Goal: Task Accomplishment & Management: Manage account settings

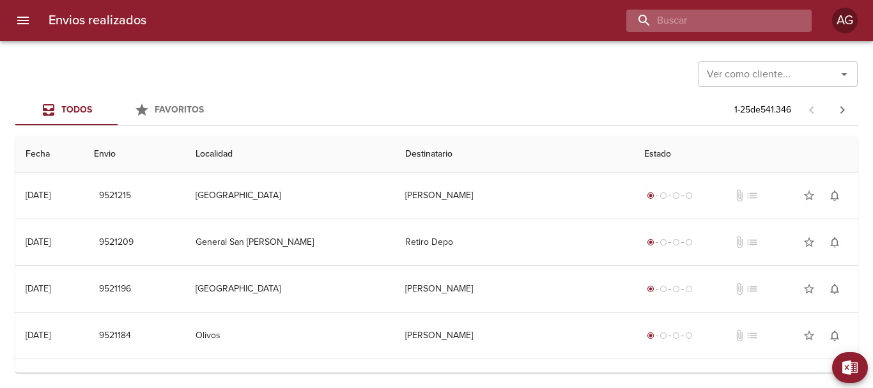
click at [737, 26] on input "buscar" at bounding box center [708, 21] width 164 height 22
paste input "9415065"
type input "9415065"
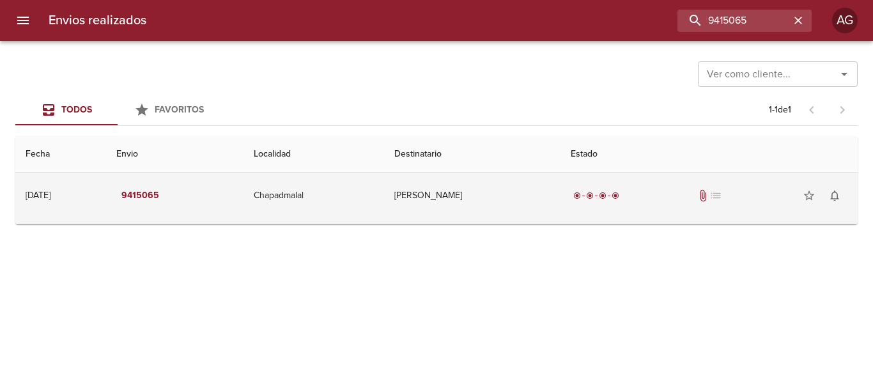
click at [541, 209] on td "[PERSON_NAME]" at bounding box center [472, 196] width 176 height 46
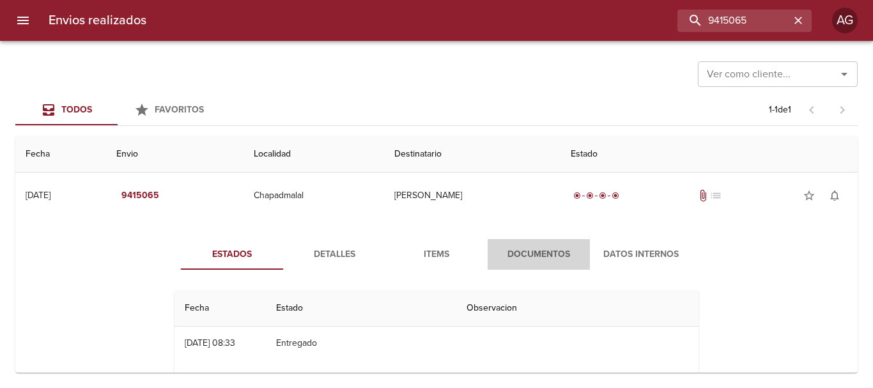
click at [523, 259] on span "Documentos" at bounding box center [538, 255] width 87 height 16
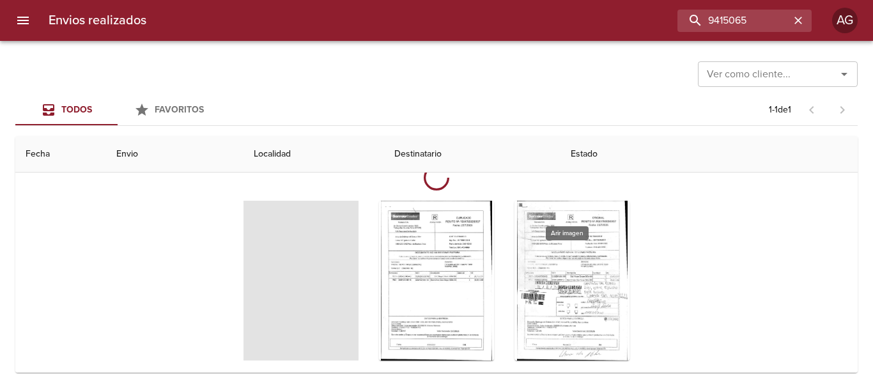
scroll to position [128, 0]
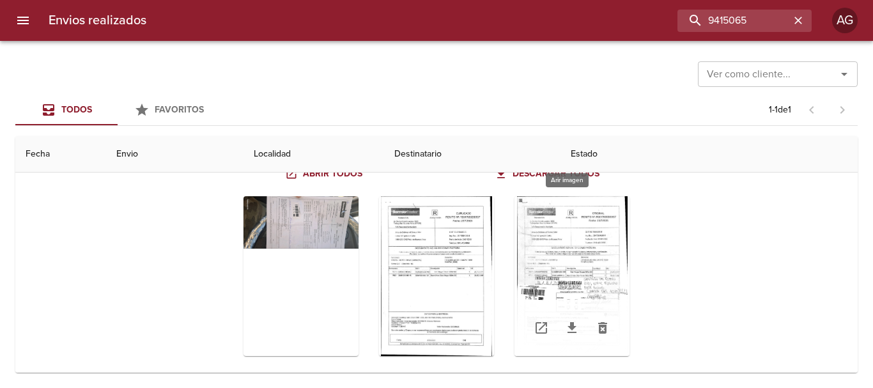
click at [583, 279] on div "Tabla de envíos del cliente" at bounding box center [571, 276] width 115 height 160
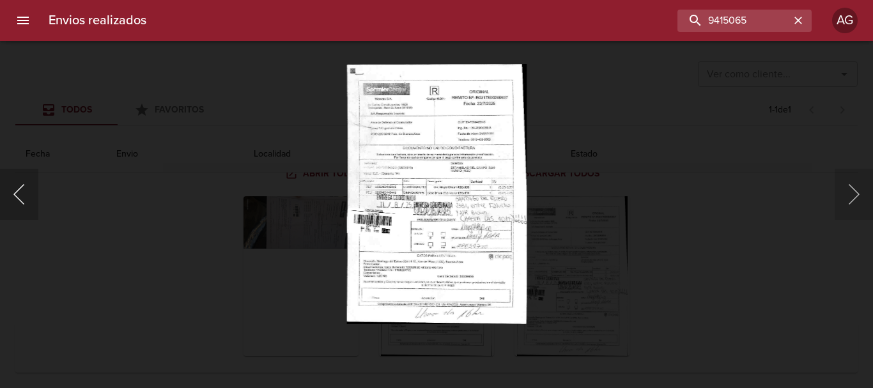
click at [26, 201] on button "Anterior" at bounding box center [19, 194] width 38 height 51
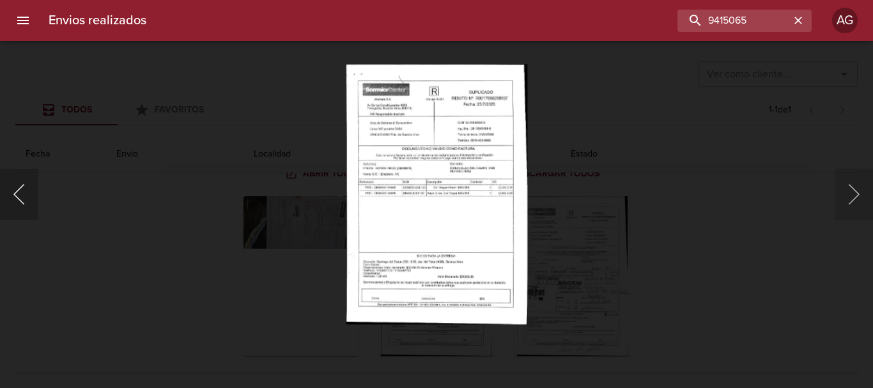
click at [31, 191] on button "Anterior" at bounding box center [19, 194] width 38 height 51
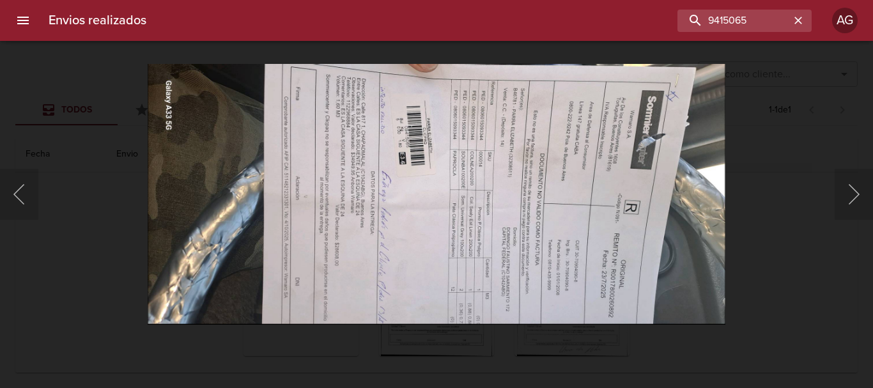
click at [793, 199] on div "Lightbox" at bounding box center [436, 194] width 873 height 388
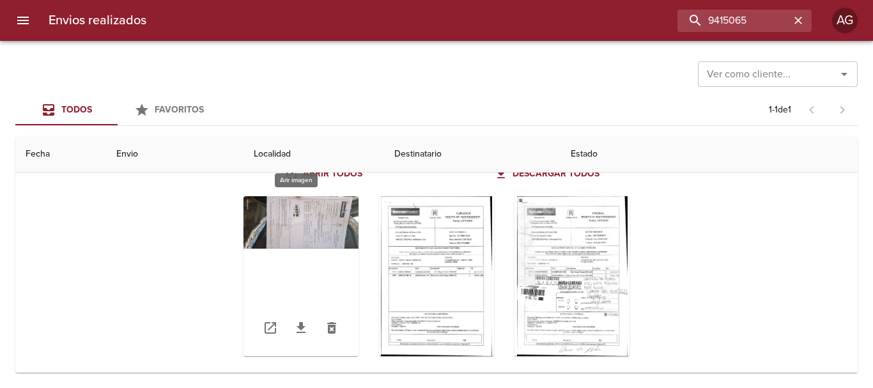
click at [302, 222] on div "Tabla de envíos del cliente" at bounding box center [300, 276] width 115 height 160
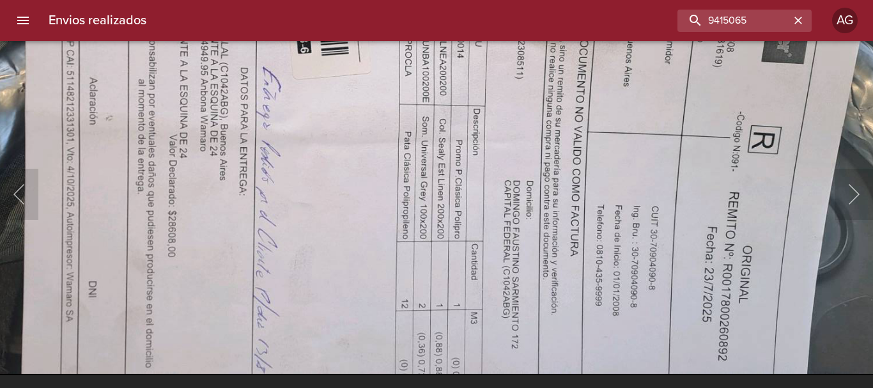
click at [339, 184] on img "Lightbox" at bounding box center [372, 113] width 1160 height 523
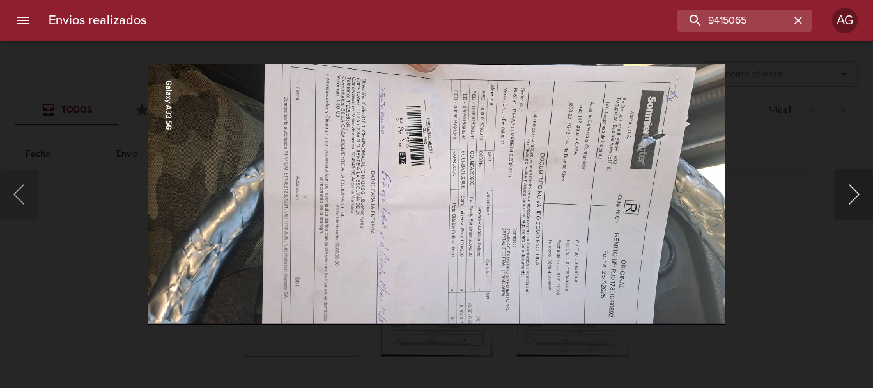
click at [847, 197] on button "Siguiente" at bounding box center [854, 194] width 38 height 51
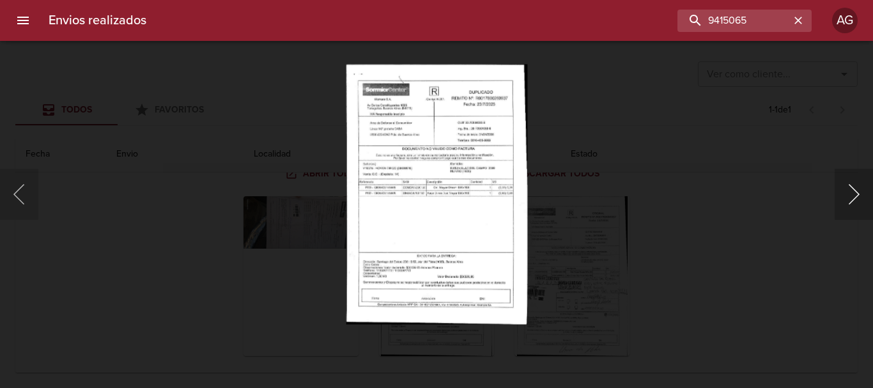
click at [847, 197] on button "Siguiente" at bounding box center [854, 194] width 38 height 51
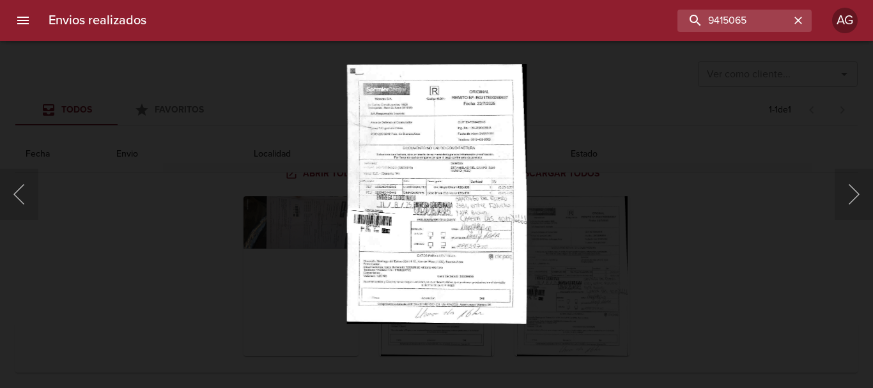
click at [578, 254] on div "Lightbox" at bounding box center [436, 194] width 873 height 388
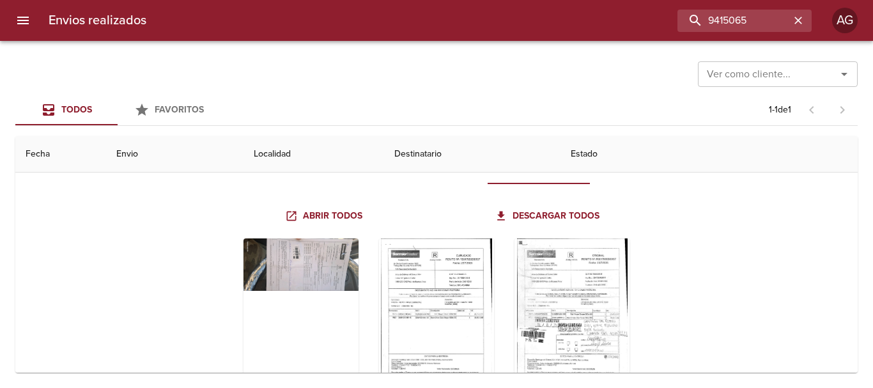
scroll to position [0, 0]
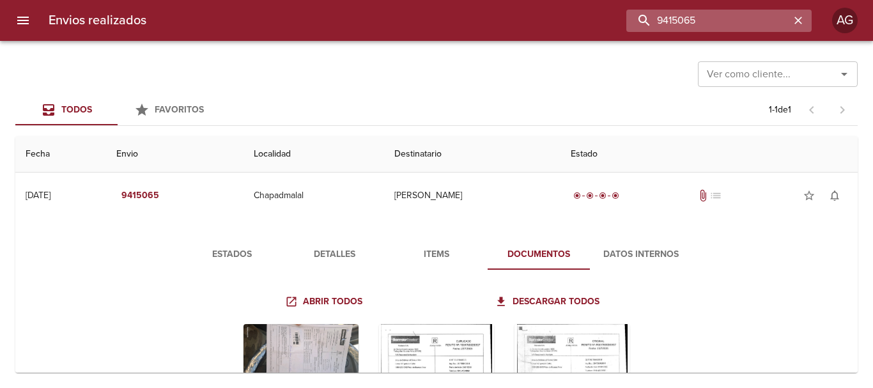
click at [733, 20] on input "9415065" at bounding box center [708, 21] width 164 height 22
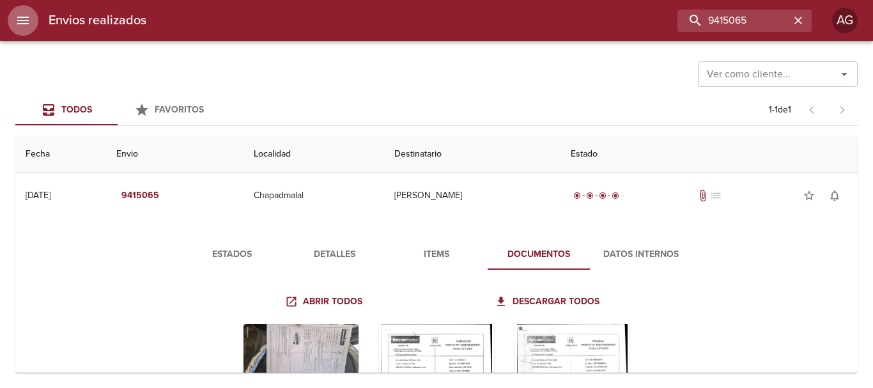
click at [24, 20] on icon "menu" at bounding box center [23, 21] width 12 height 8
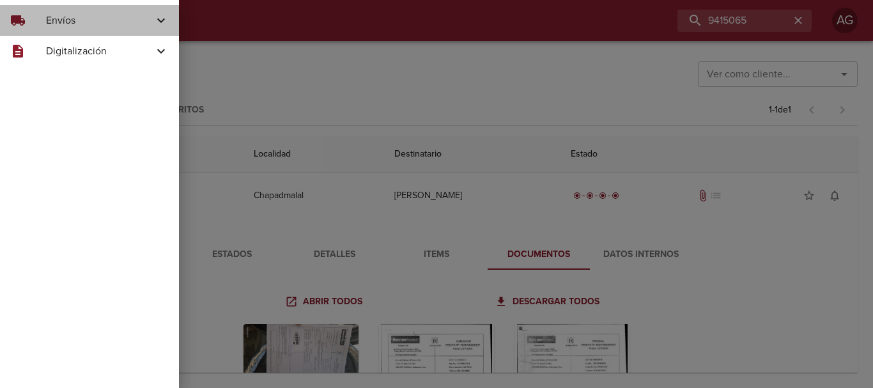
click at [49, 28] on div "local_shipping Envíos" at bounding box center [89, 20] width 179 height 31
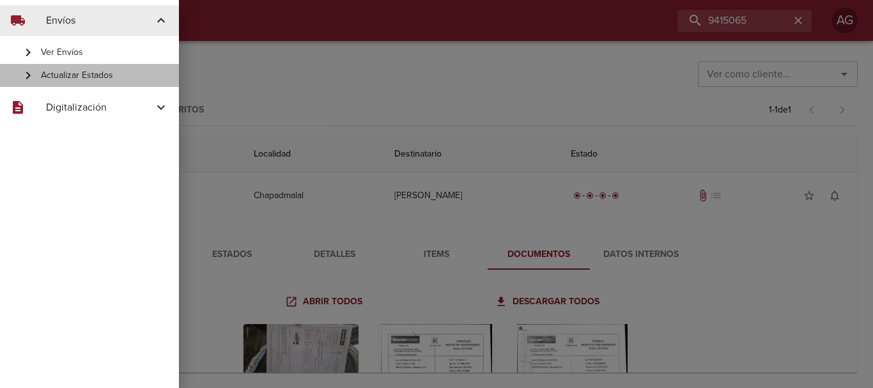
click at [75, 78] on span "Actualizar Estados" at bounding box center [105, 75] width 128 height 13
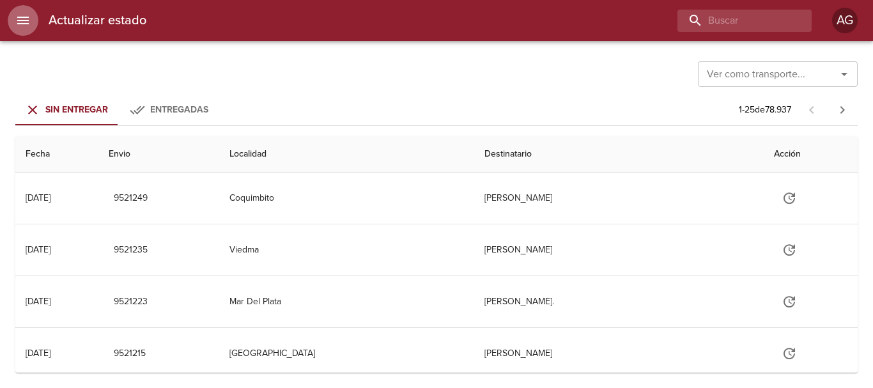
click at [23, 28] on button "menu" at bounding box center [23, 20] width 31 height 31
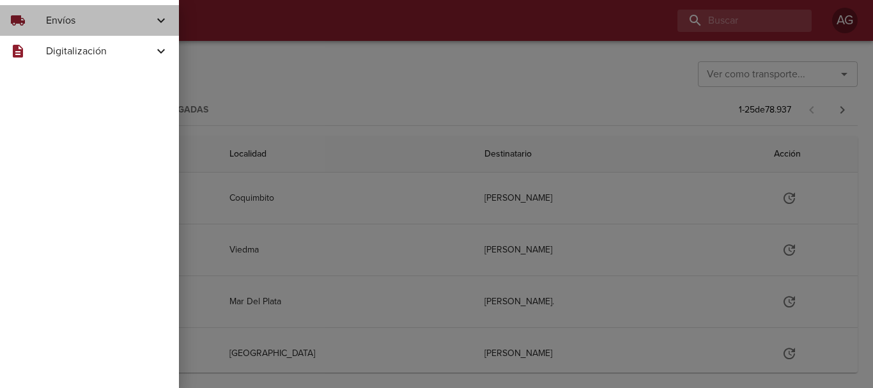
click at [65, 27] on span "Envíos" at bounding box center [99, 20] width 107 height 15
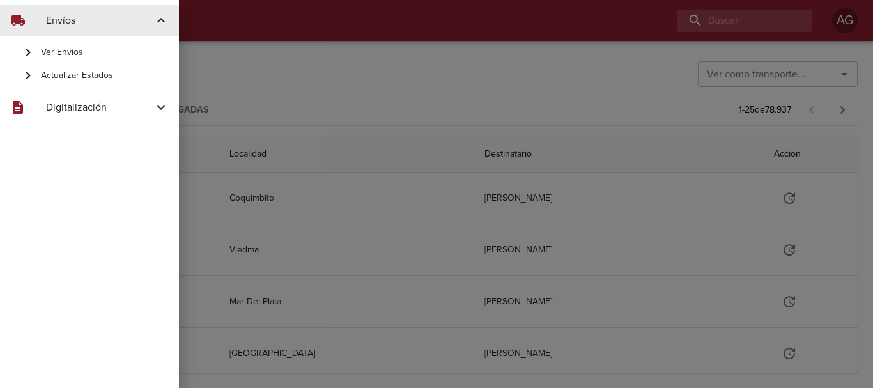
click at [73, 58] on span "Ver Envíos" at bounding box center [105, 52] width 128 height 13
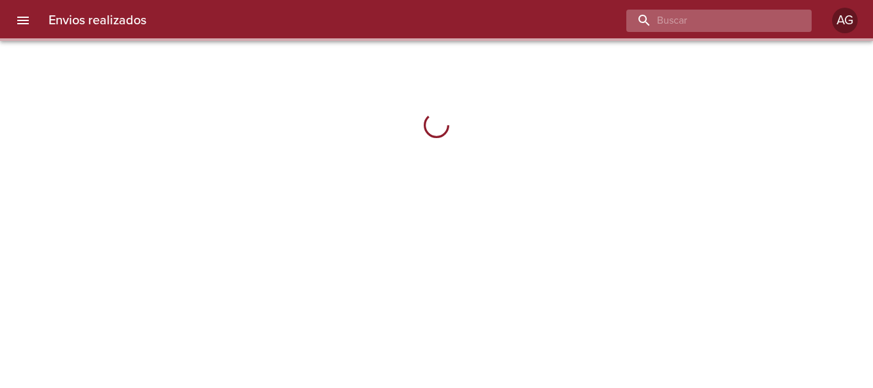
click at [718, 25] on input "buscar" at bounding box center [708, 21] width 164 height 22
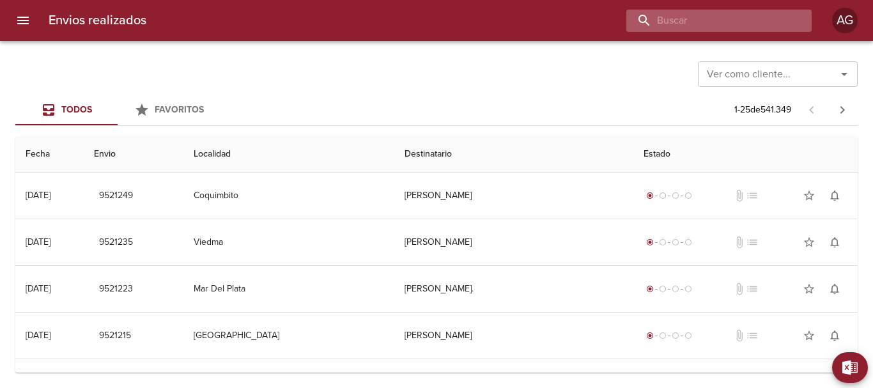
paste input "9415065"
type input "9415065"
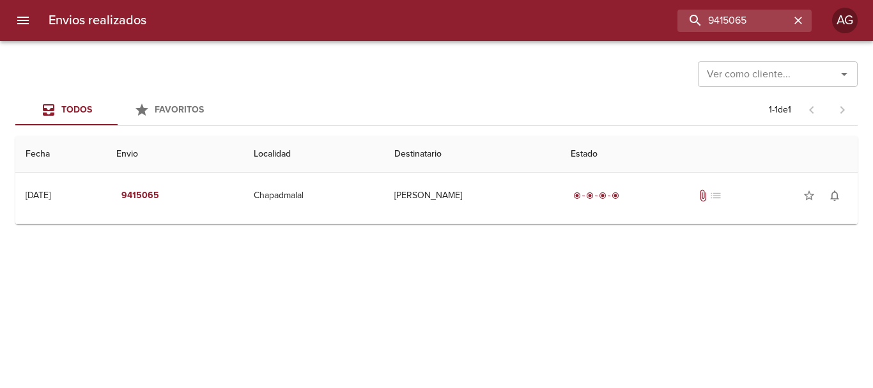
drag, startPoint x: 523, startPoint y: 227, endPoint x: 523, endPoint y: 217, distance: 10.2
click at [523, 222] on div "Ver como cliente... Ver como cliente... Todos Favoritos 1 - 1 de 1 Fecha Envio …" at bounding box center [436, 214] width 873 height 347
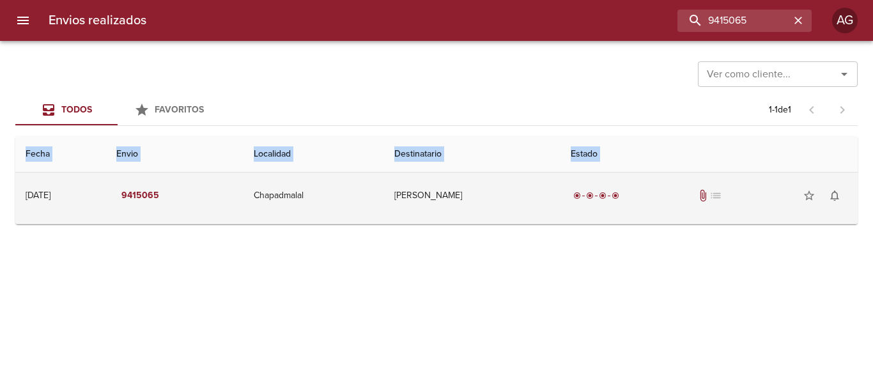
click at [523, 217] on td "[PERSON_NAME]" at bounding box center [472, 196] width 176 height 46
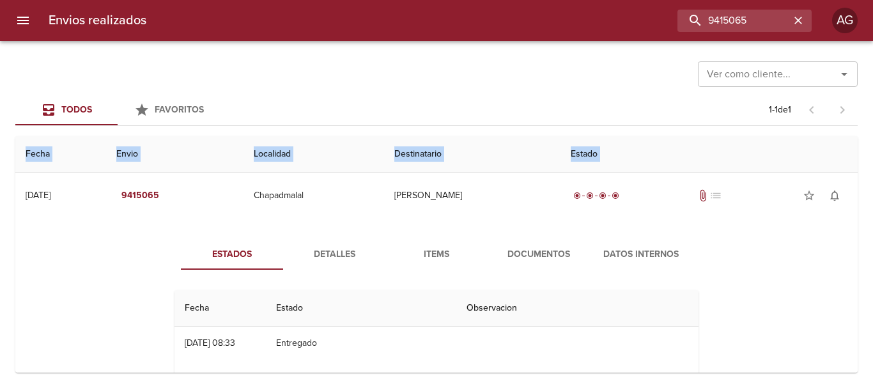
click at [547, 257] on span "Documentos" at bounding box center [538, 255] width 87 height 16
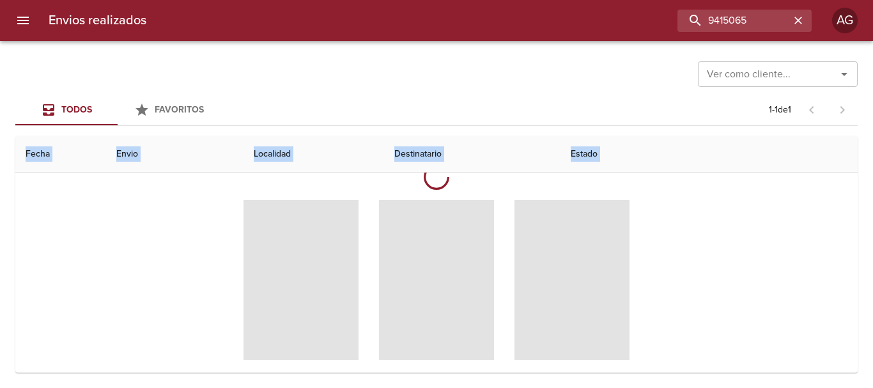
scroll to position [128, 0]
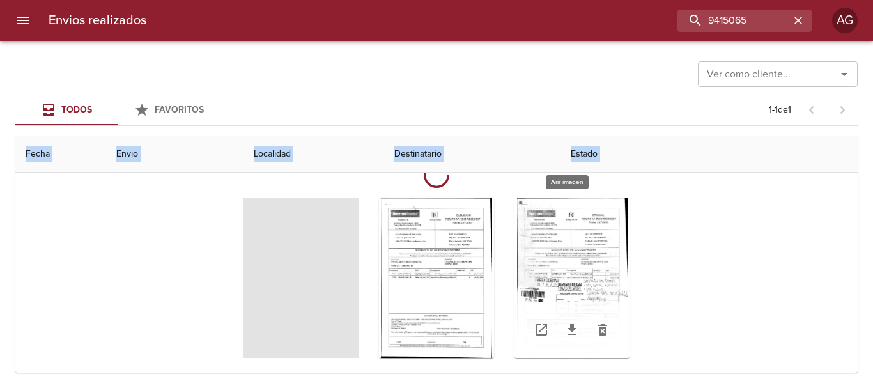
click at [579, 267] on div "Tabla de envíos del cliente" at bounding box center [571, 278] width 115 height 160
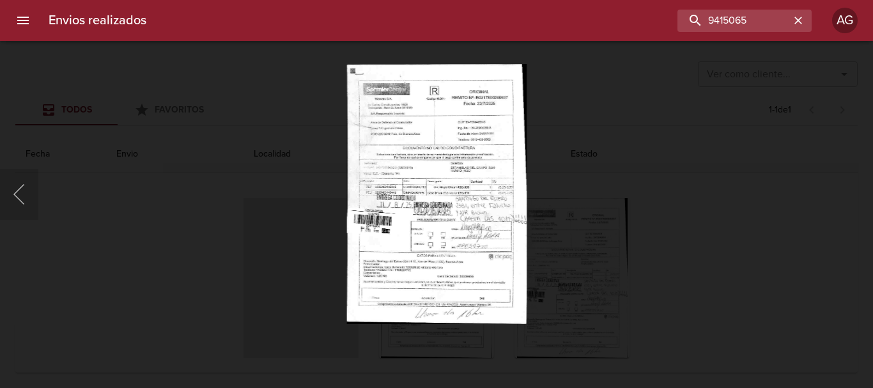
click at [704, 295] on div "Lightbox" at bounding box center [436, 194] width 873 height 388
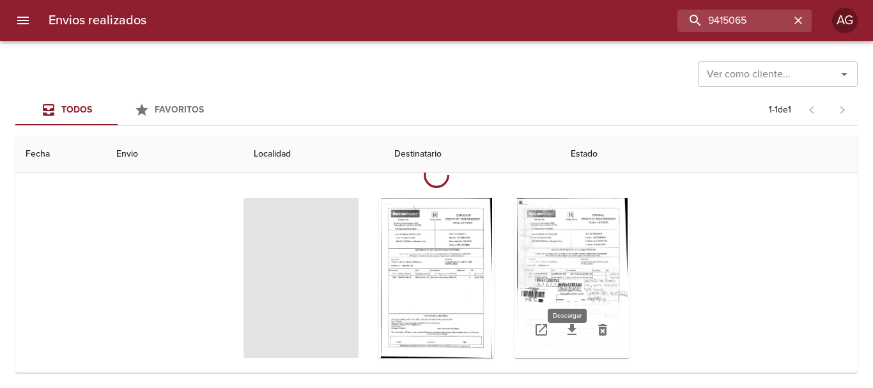
click at [566, 331] on icon "Tabla de envíos del cliente" at bounding box center [571, 329] width 15 height 15
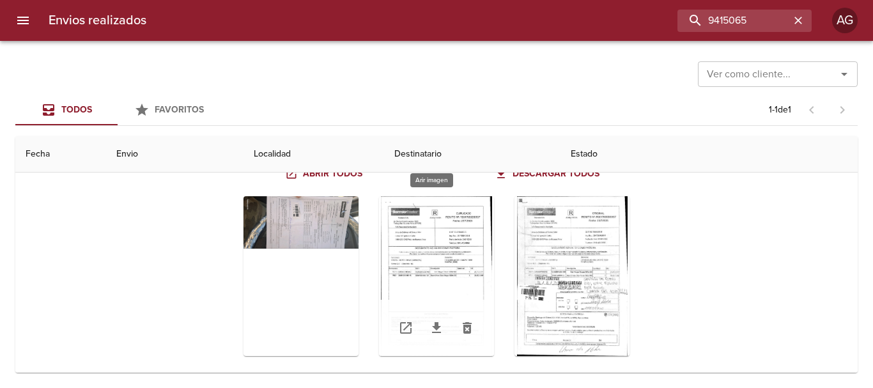
click at [450, 253] on div "Tabla de envíos del cliente" at bounding box center [436, 276] width 115 height 160
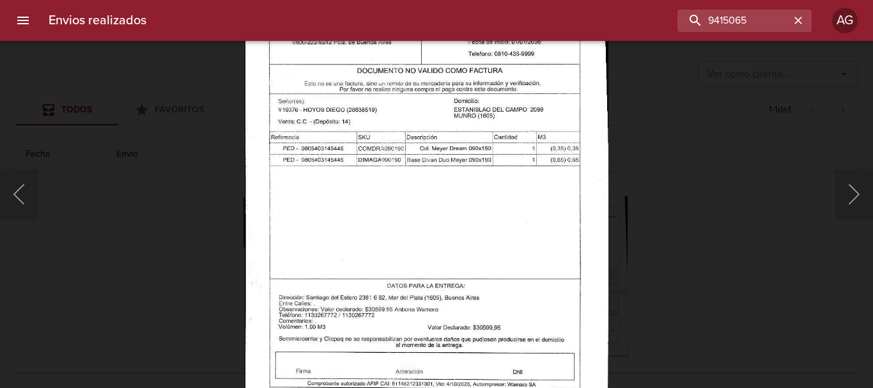
click at [473, 213] on img "Lightbox" at bounding box center [426, 161] width 364 height 523
click at [739, 221] on div "Lightbox" at bounding box center [436, 194] width 873 height 388
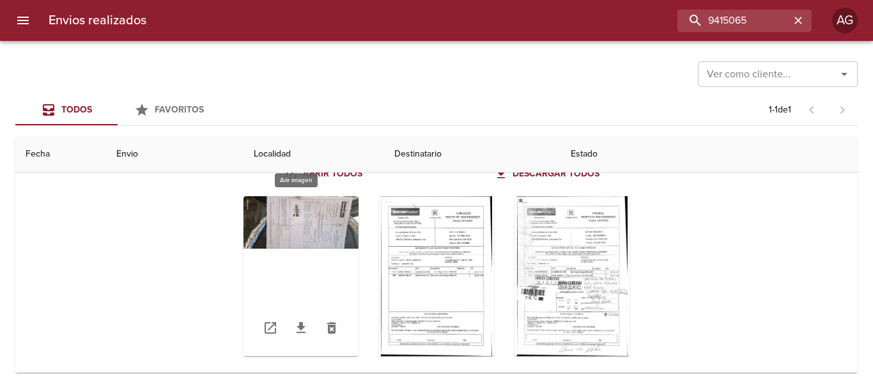
click at [312, 240] on div "Tabla de envíos del cliente" at bounding box center [300, 276] width 115 height 160
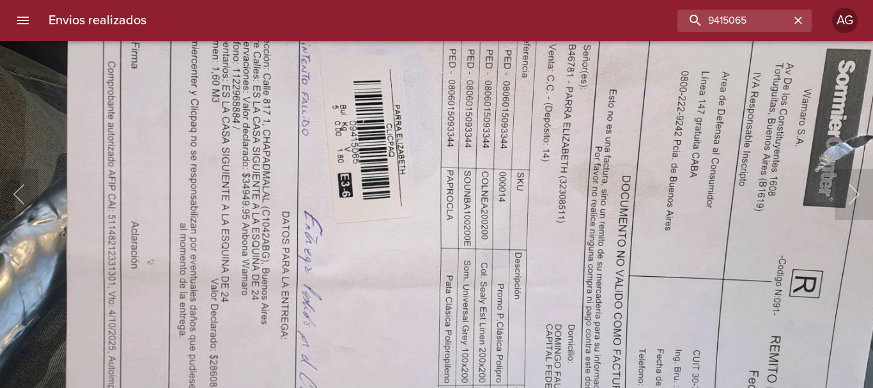
click at [422, 275] on img "Lightbox" at bounding box center [414, 257] width 1160 height 523
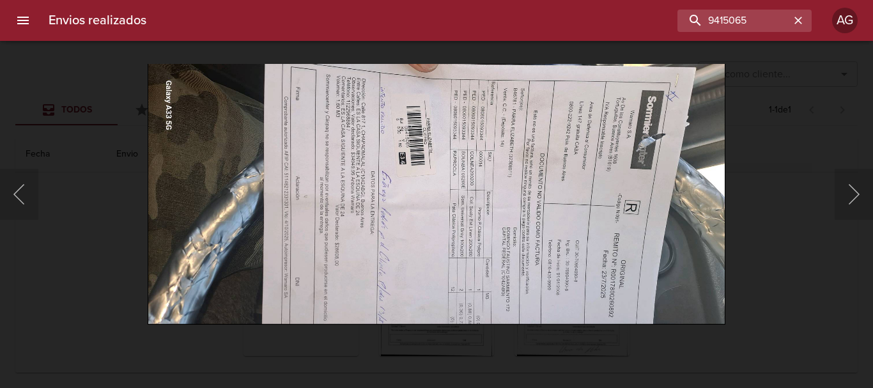
click at [808, 209] on div "Lightbox" at bounding box center [436, 194] width 873 height 388
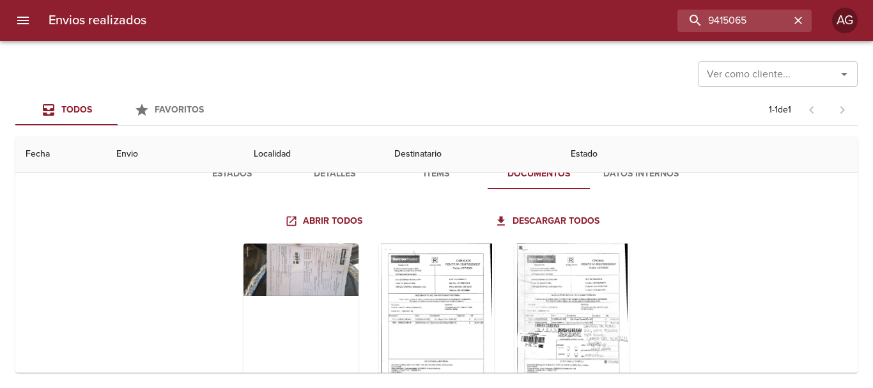
scroll to position [0, 0]
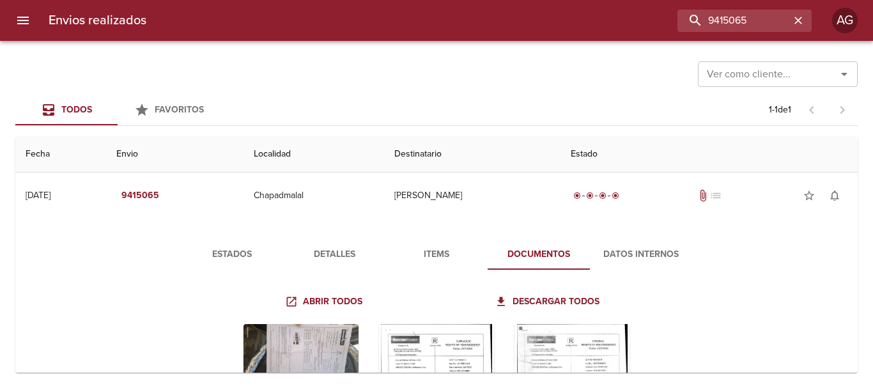
click at [26, 22] on icon "menu" at bounding box center [22, 20] width 15 height 15
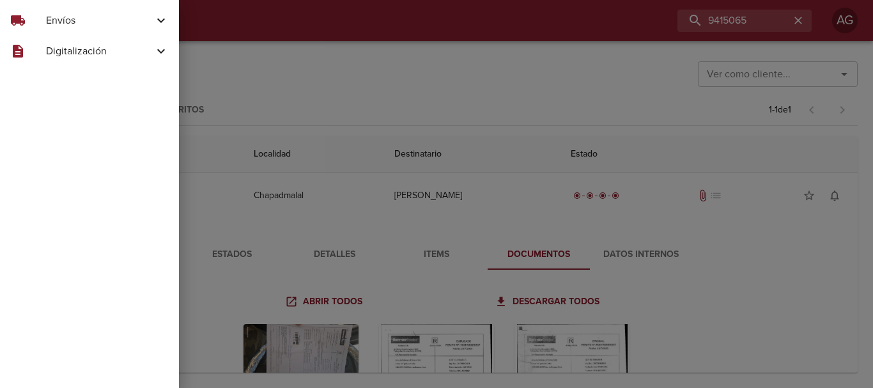
click at [46, 23] on span "Envíos" at bounding box center [99, 20] width 107 height 15
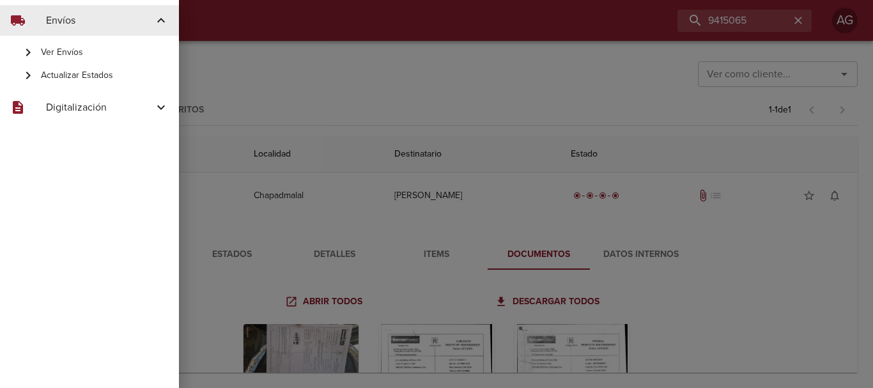
click at [79, 74] on span "Actualizar Estados" at bounding box center [105, 75] width 128 height 13
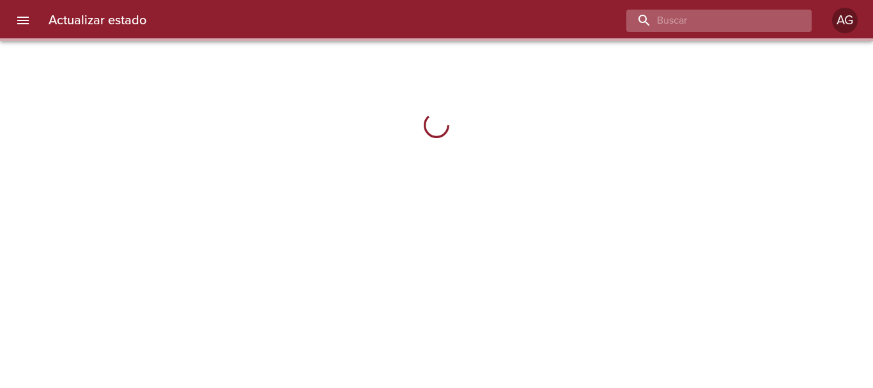
click at [717, 21] on input "buscar" at bounding box center [708, 21] width 164 height 22
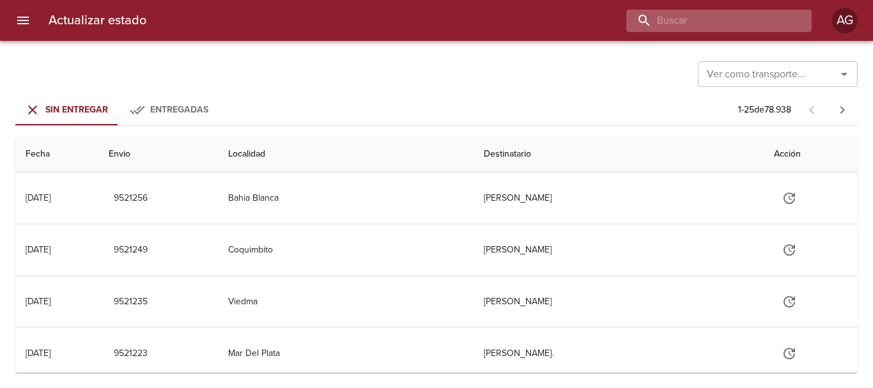
paste input "9415065"
type input "9415065"
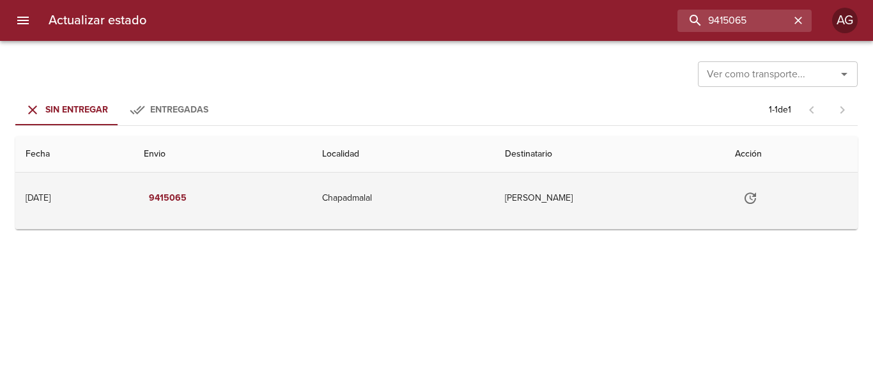
click at [732, 200] on td "Tabla de envíos del cliente" at bounding box center [792, 198] width 134 height 51
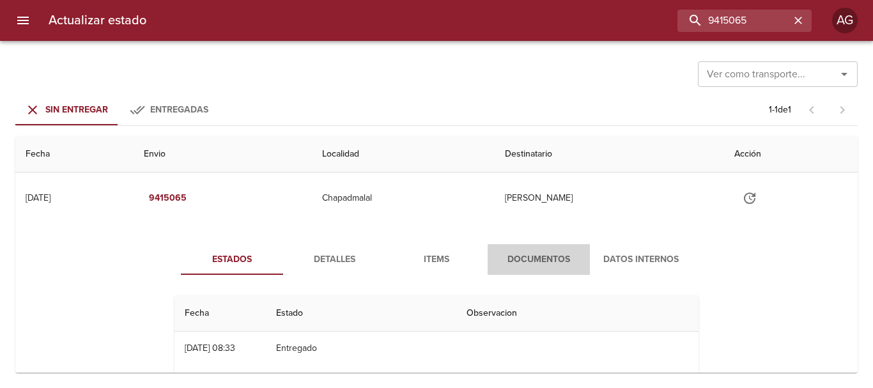
click at [539, 258] on span "Documentos" at bounding box center [538, 260] width 87 height 16
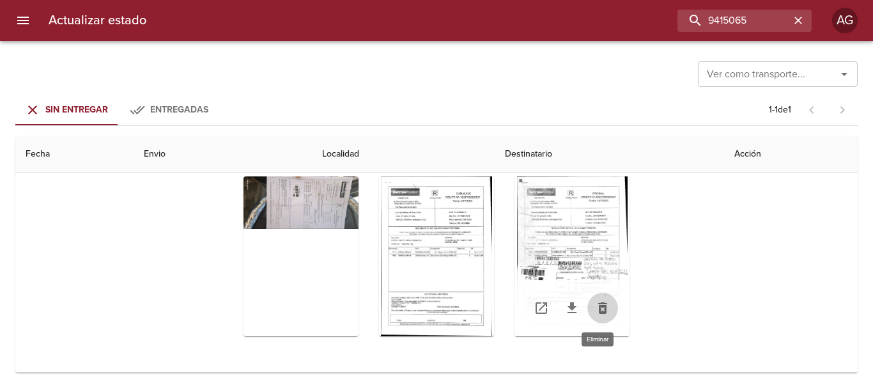
scroll to position [153, 0]
click at [601, 312] on icon "Tabla de envíos del cliente" at bounding box center [602, 308] width 9 height 12
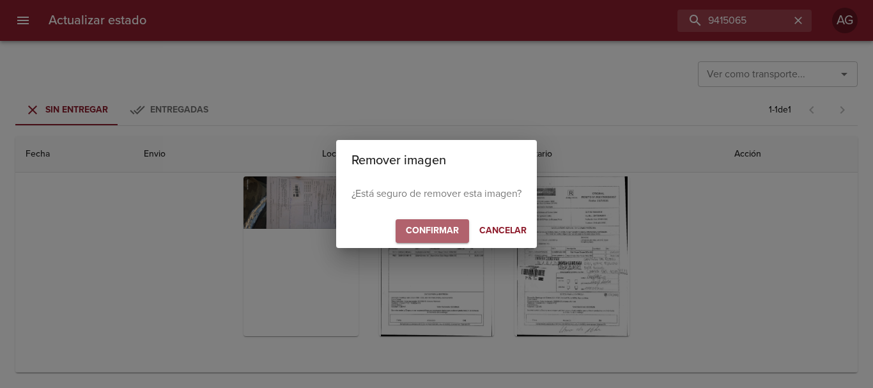
click at [433, 236] on span "Confirmar" at bounding box center [432, 231] width 53 height 16
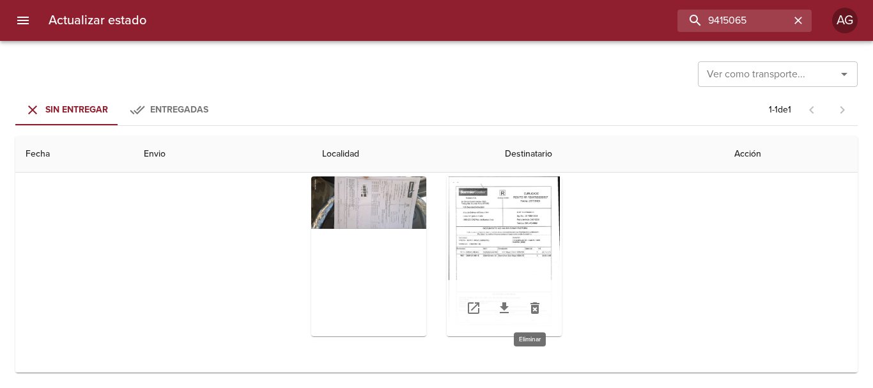
click at [534, 309] on icon "Tabla de envíos del cliente" at bounding box center [534, 307] width 15 height 15
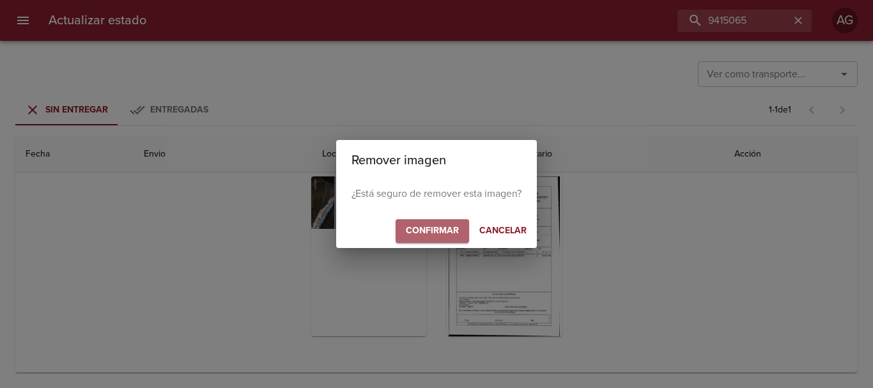
click at [427, 231] on span "Confirmar" at bounding box center [432, 231] width 53 height 16
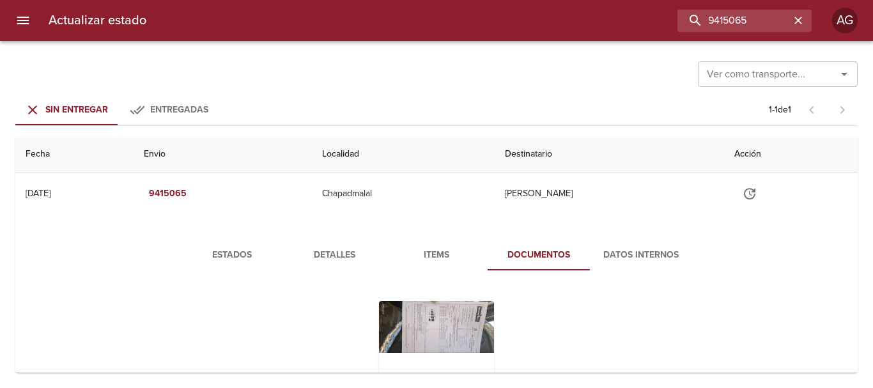
scroll to position [1, 0]
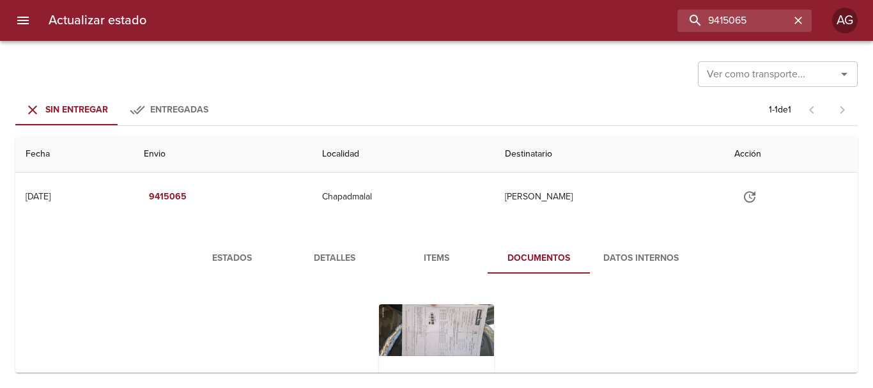
click at [238, 255] on span "Estados" at bounding box center [232, 259] width 87 height 16
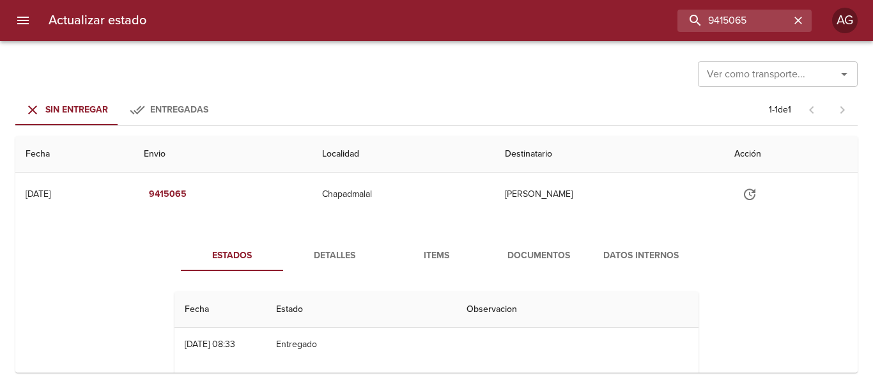
scroll to position [0, 0]
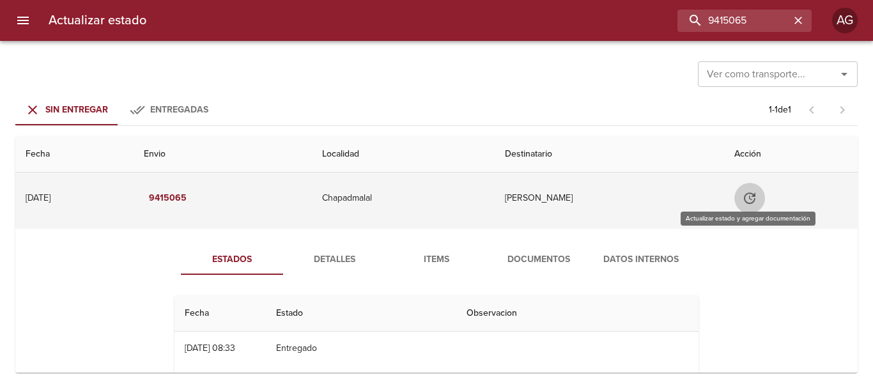
click at [755, 199] on button "Tabla de envíos del cliente" at bounding box center [749, 198] width 31 height 31
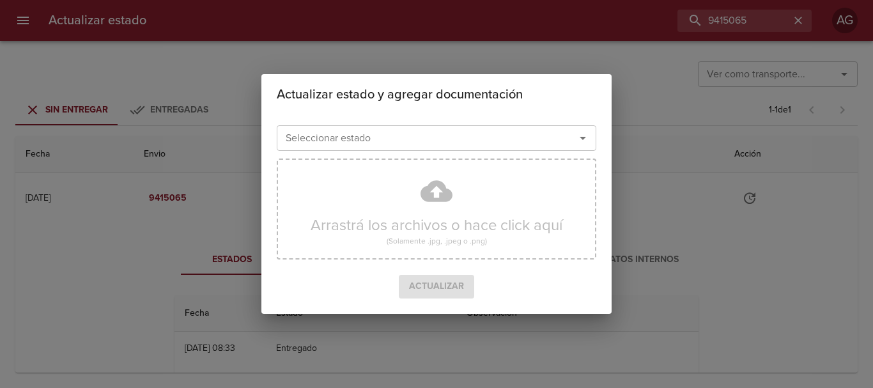
click at [582, 138] on icon "Abrir" at bounding box center [583, 138] width 6 height 3
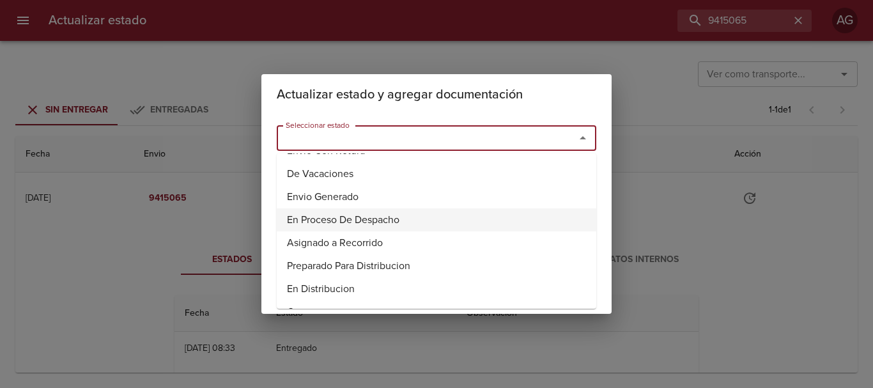
scroll to position [383, 0]
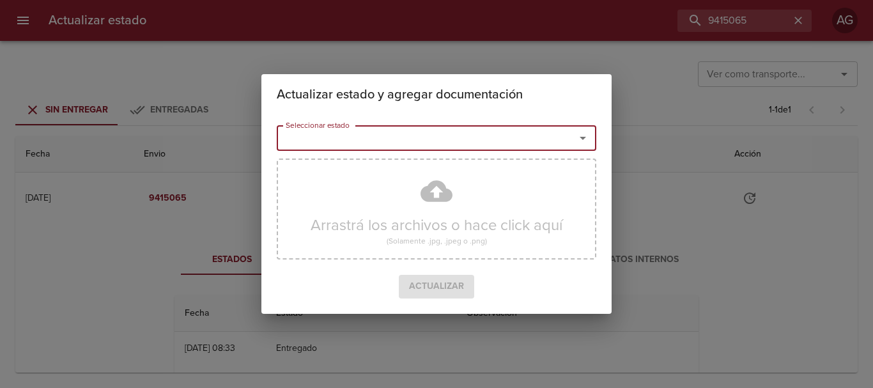
click at [420, 138] on input "Seleccionar estado" at bounding box center [418, 138] width 274 height 18
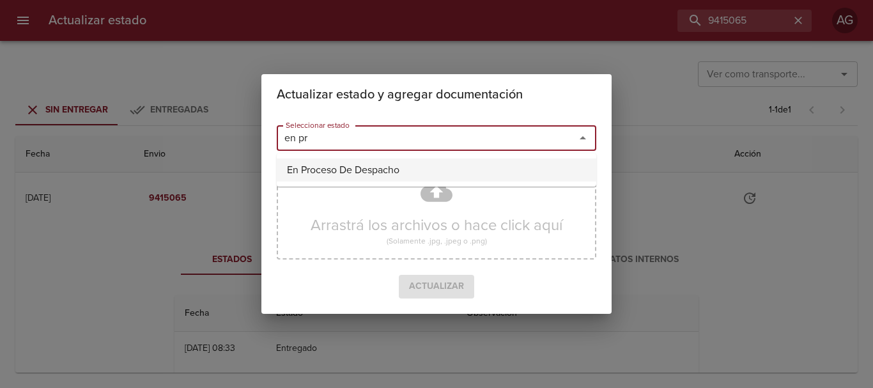
click at [387, 171] on li "En Proceso De Despacho" at bounding box center [437, 169] width 320 height 23
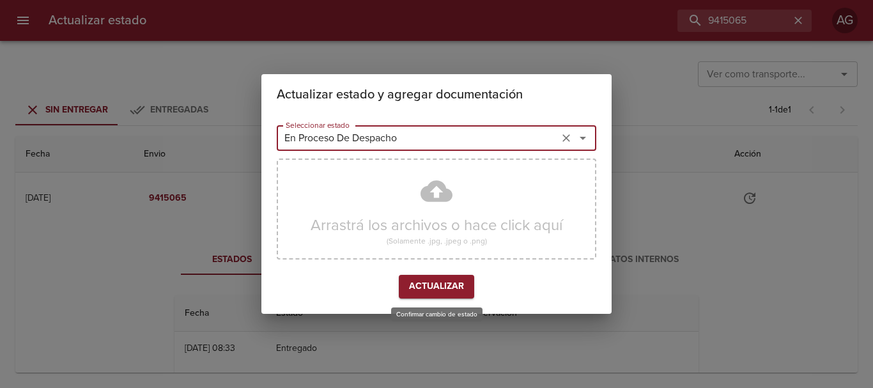
type input "En Proceso De Despacho"
click at [444, 289] on span "Actualizar" at bounding box center [436, 287] width 55 height 16
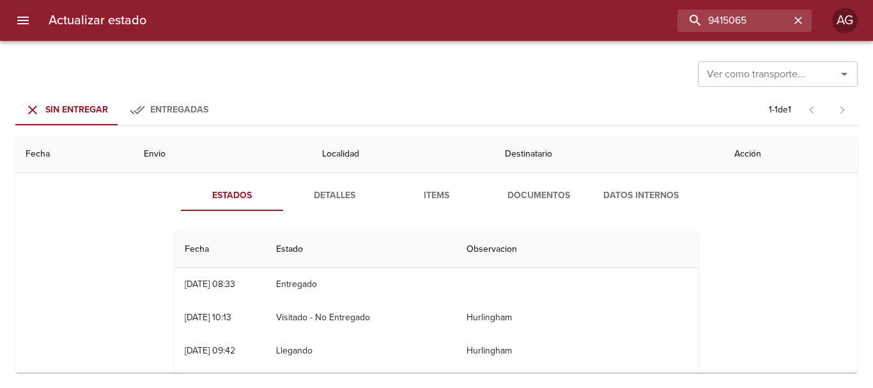
scroll to position [0, 0]
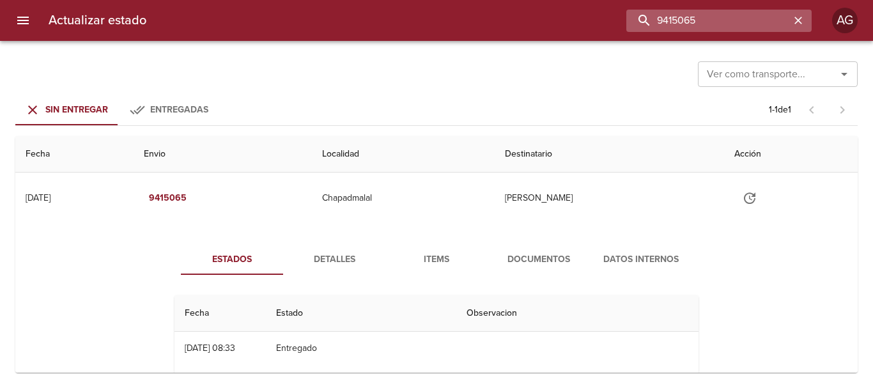
click at [749, 22] on input "9415065" at bounding box center [708, 21] width 164 height 22
paste input "484"
type input "9415484"
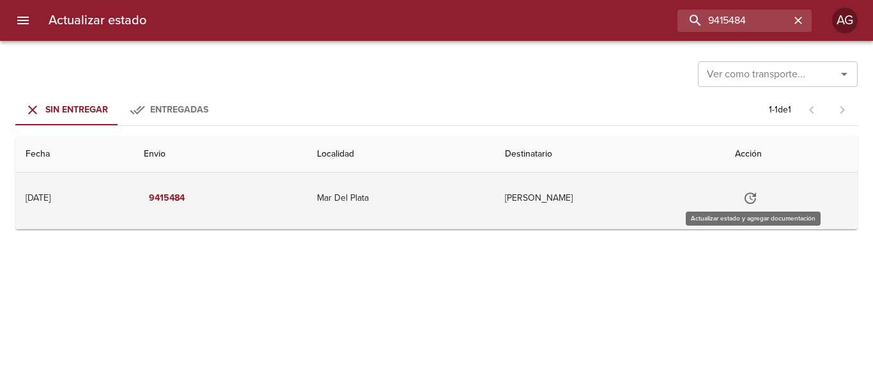
click at [755, 199] on icon "Tabla de envíos del cliente" at bounding box center [750, 197] width 15 height 15
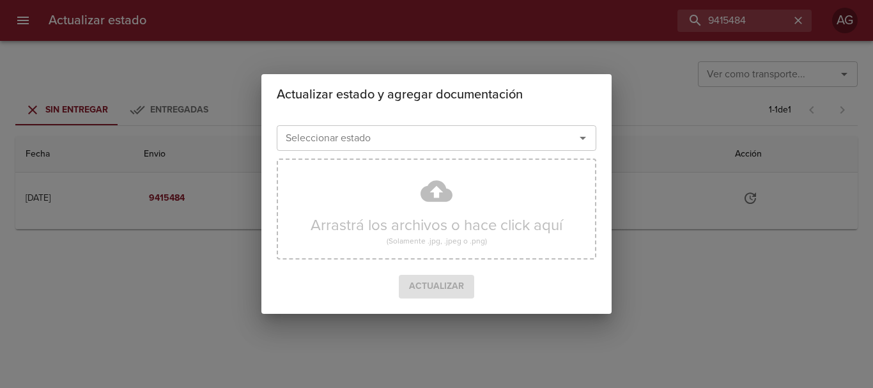
click at [462, 143] on input "Seleccionar estado" at bounding box center [418, 138] width 274 height 18
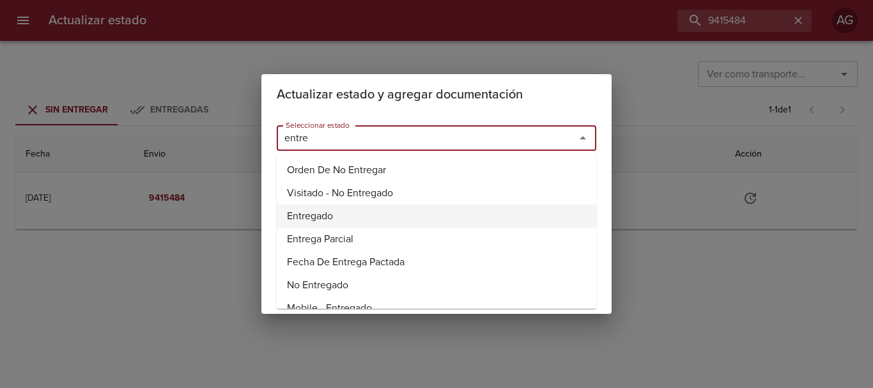
click at [314, 215] on li "Entregado" at bounding box center [437, 215] width 320 height 23
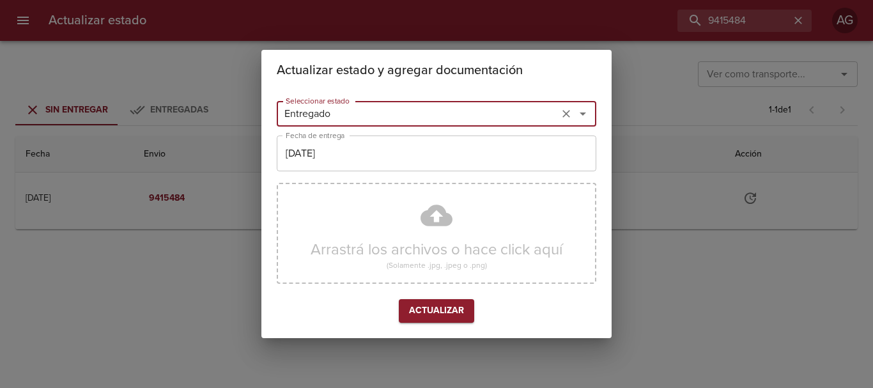
type input "Entregado"
click at [361, 155] on input "[DATE]" at bounding box center [437, 153] width 320 height 36
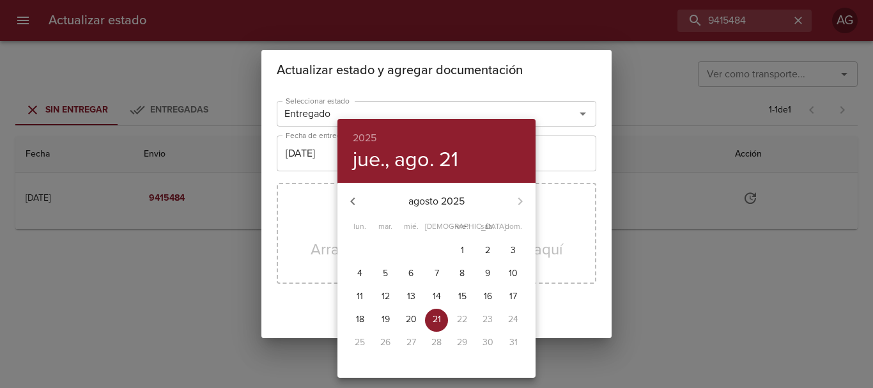
click at [407, 293] on p "13" at bounding box center [411, 296] width 8 height 13
type input "[DATE]"
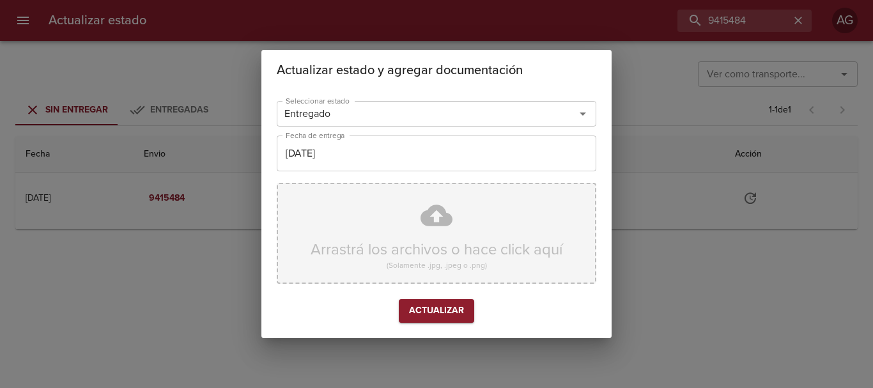
click at [383, 235] on div "Arrastrá los archivos o hace click aquí (Solamente .jpg, .jpeg o .png)" at bounding box center [437, 233] width 320 height 101
click at [412, 225] on div "Arrastrá los archivos o hace click aquí (Solamente .jpg, .jpeg o .png)" at bounding box center [437, 233] width 320 height 101
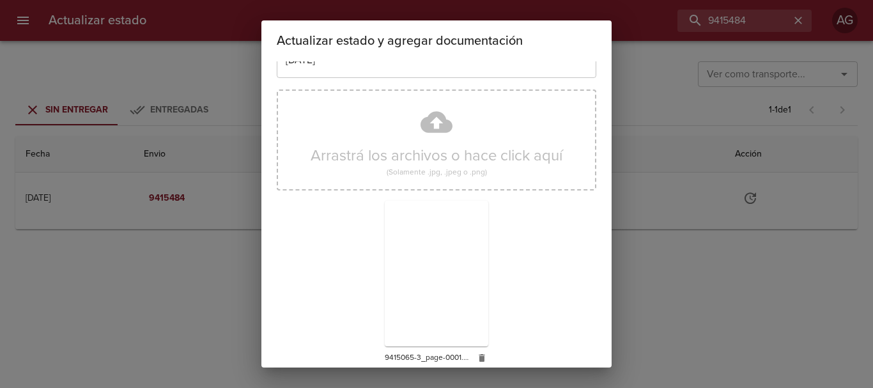
scroll to position [114, 0]
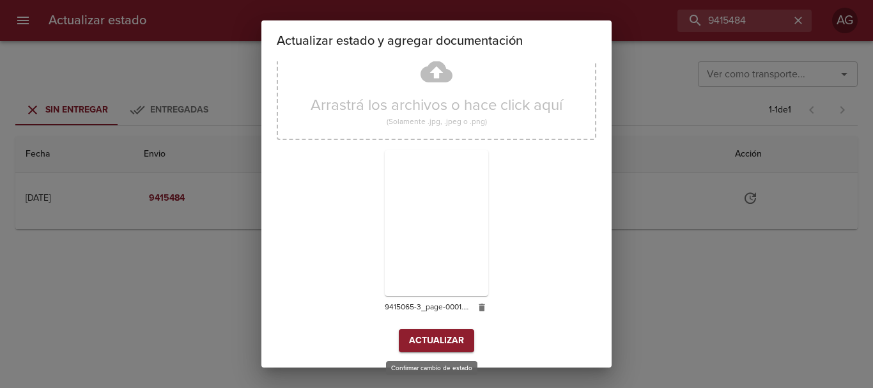
click at [432, 345] on span "Actualizar" at bounding box center [436, 341] width 55 height 16
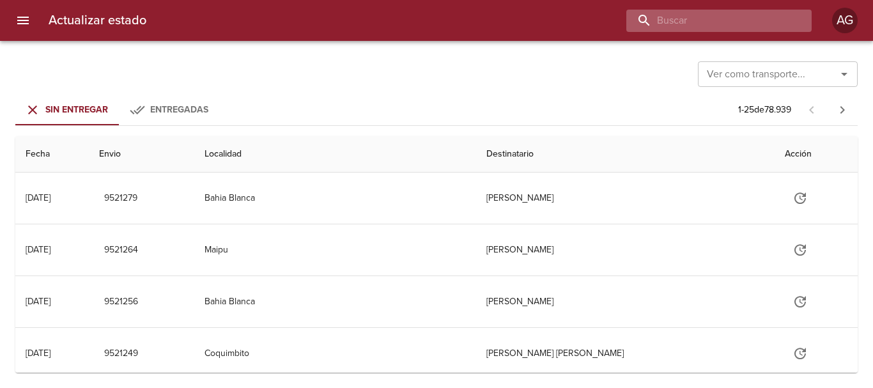
click at [742, 22] on input "buscar" at bounding box center [708, 21] width 164 height 22
paste input "9415065"
type input "9415065"
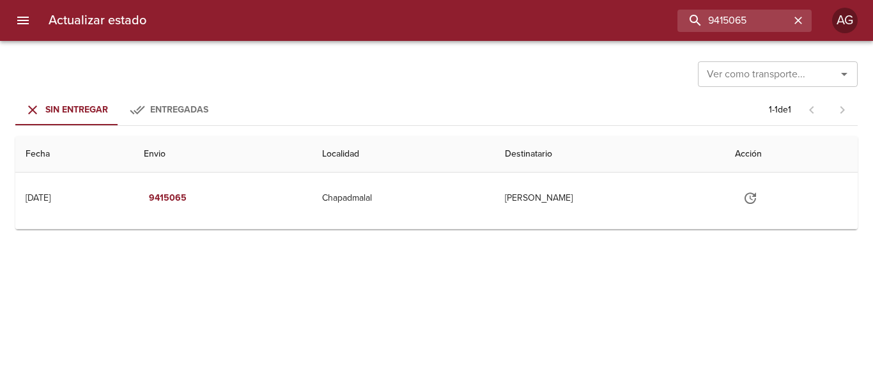
click at [19, 22] on icon "menu" at bounding box center [22, 20] width 15 height 15
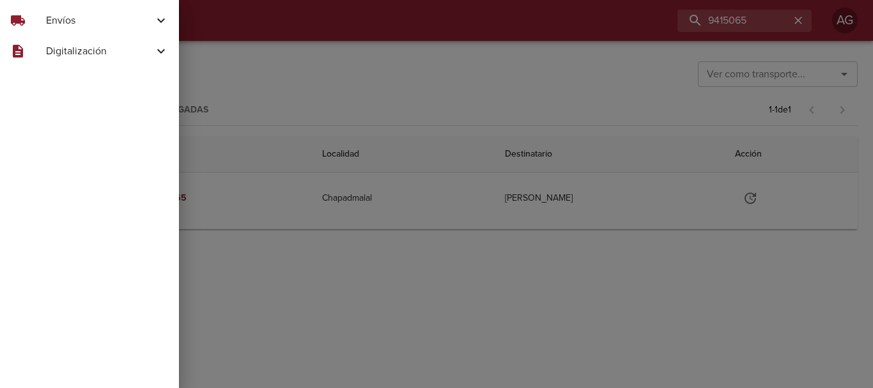
click at [51, 27] on span "Envíos" at bounding box center [99, 20] width 107 height 15
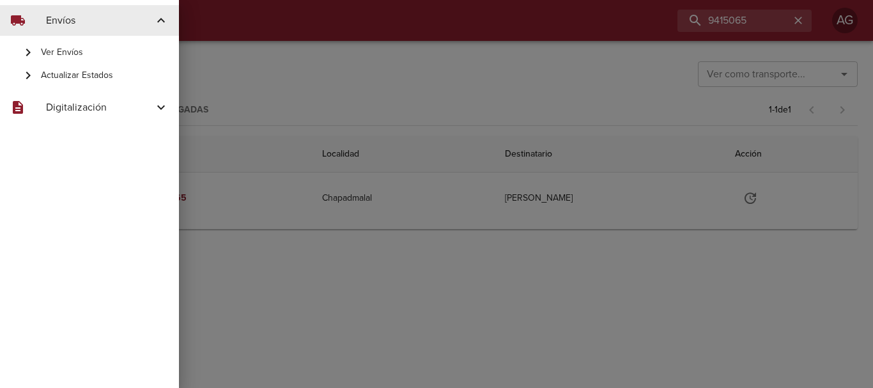
click at [66, 49] on span "Ver Envíos" at bounding box center [105, 52] width 128 height 13
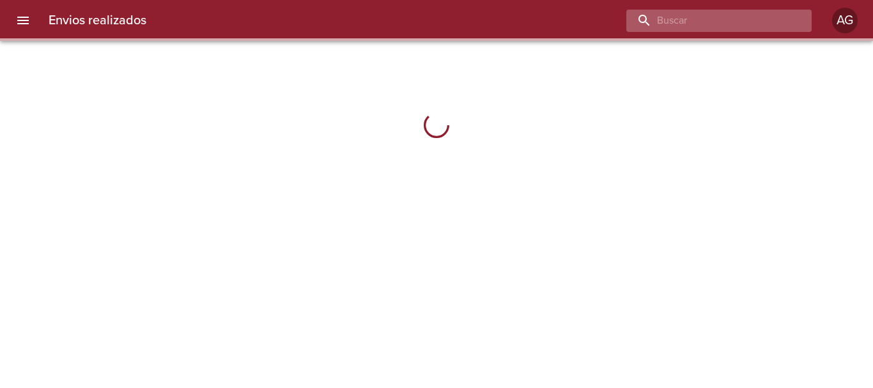
click at [744, 13] on input "buscar" at bounding box center [708, 21] width 164 height 22
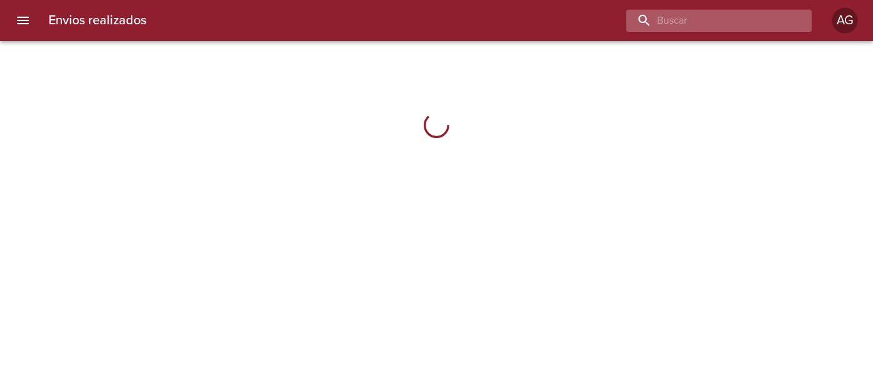
paste input "9415065"
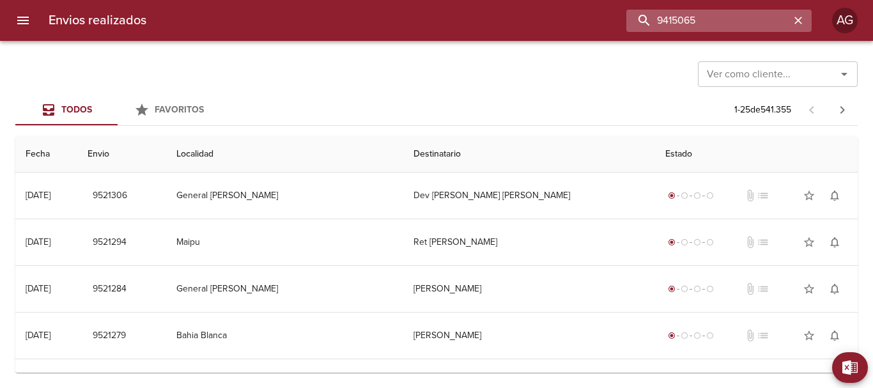
type input "9415065"
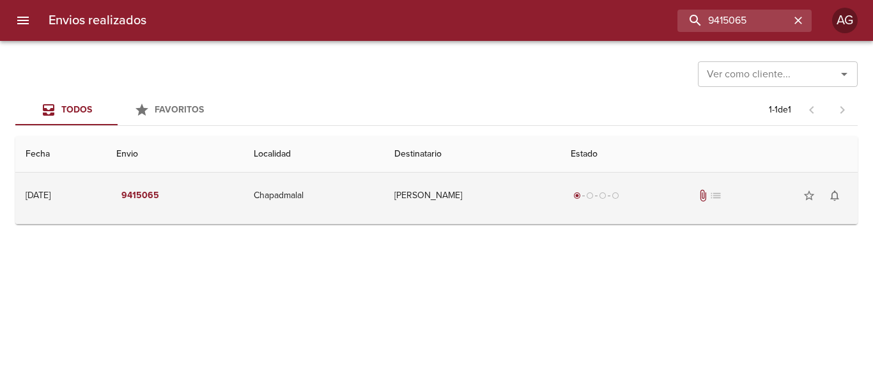
click at [483, 205] on td "[PERSON_NAME]" at bounding box center [472, 196] width 176 height 46
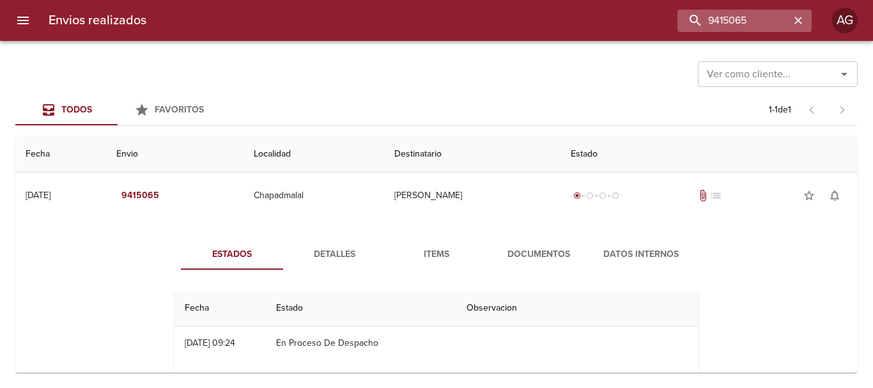
click at [797, 22] on icon "button" at bounding box center [798, 21] width 8 height 8
